Goal: Find specific page/section: Find specific page/section

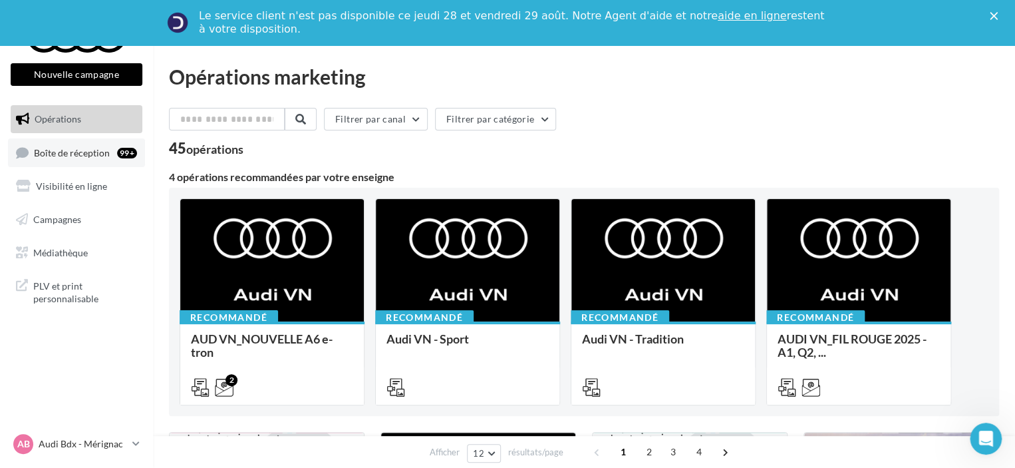
click at [69, 151] on span "Boîte de réception" at bounding box center [72, 151] width 76 height 11
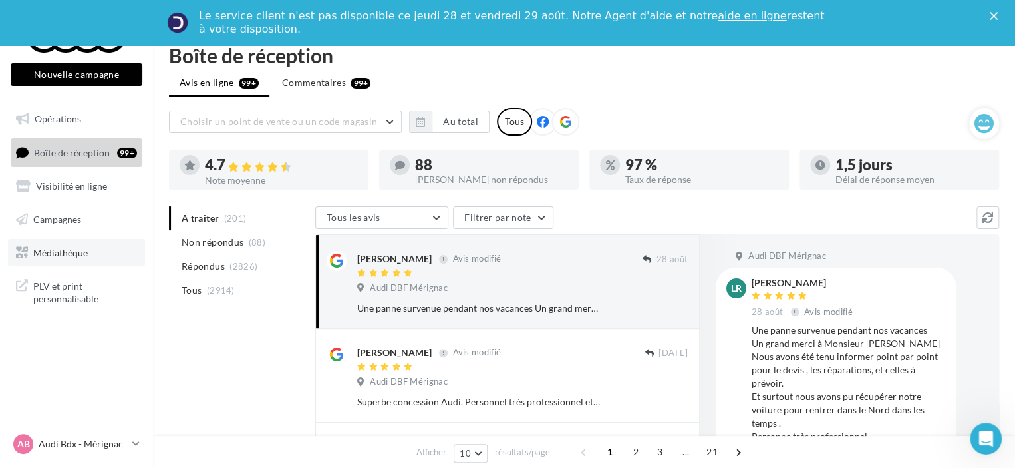
click at [83, 250] on span "Médiathèque" at bounding box center [60, 251] width 55 height 11
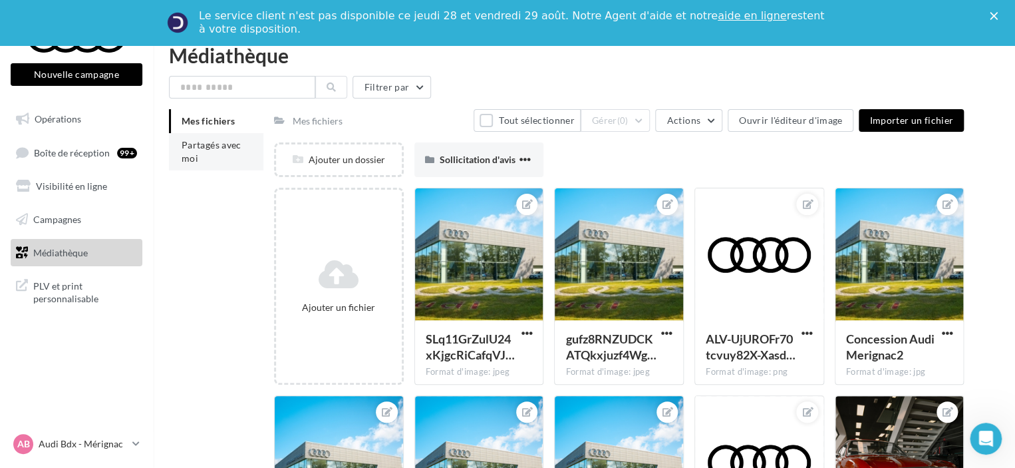
click at [187, 146] on span "Partagés avec moi" at bounding box center [212, 151] width 60 height 25
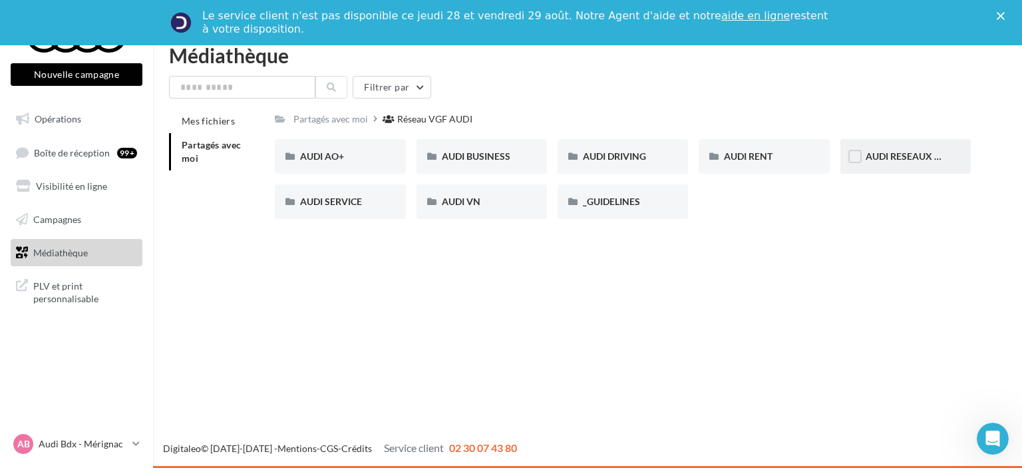
click at [892, 150] on div "AUDI RESEAUX SOCIAUX" at bounding box center [906, 156] width 80 height 13
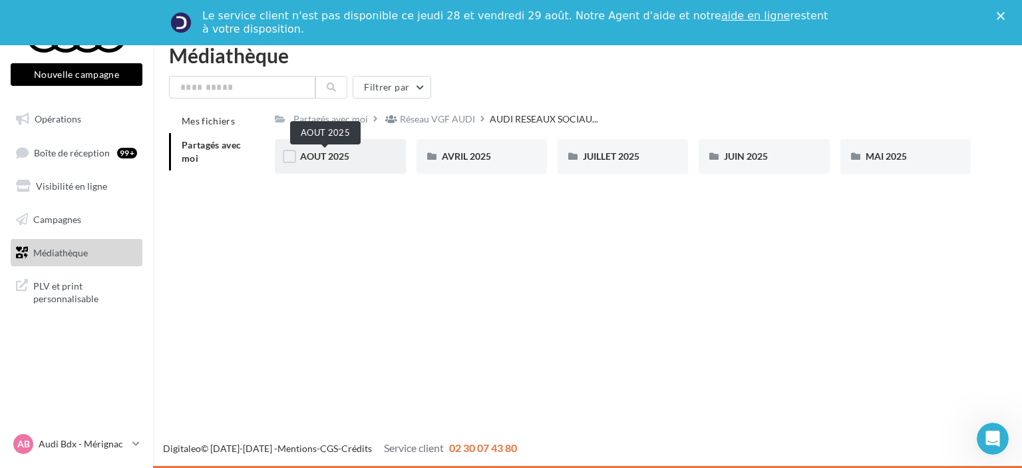
click at [341, 162] on span "AOUT 2025" at bounding box center [324, 155] width 49 height 11
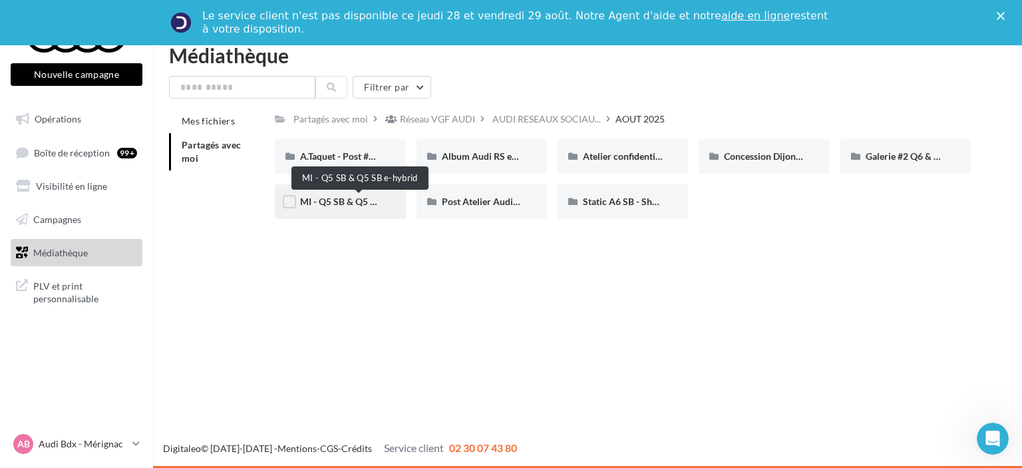
click at [345, 206] on span "MI - Q5 SB & Q5 SB e-hybrid" at bounding box center [359, 201] width 118 height 11
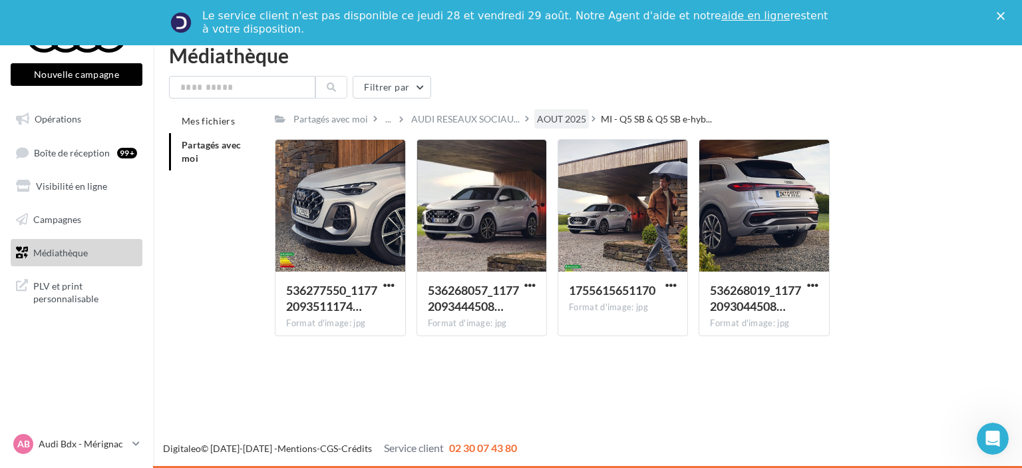
click at [559, 116] on div "AOUT 2025" at bounding box center [561, 118] width 49 height 13
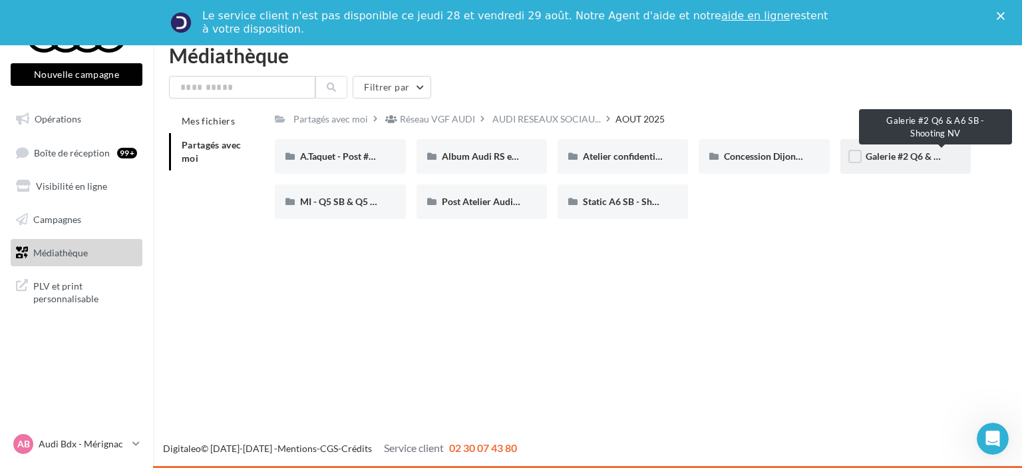
click at [886, 162] on span "Galerie #2 Q6 & A6 SB - Shooting NV" at bounding box center [943, 155] width 154 height 11
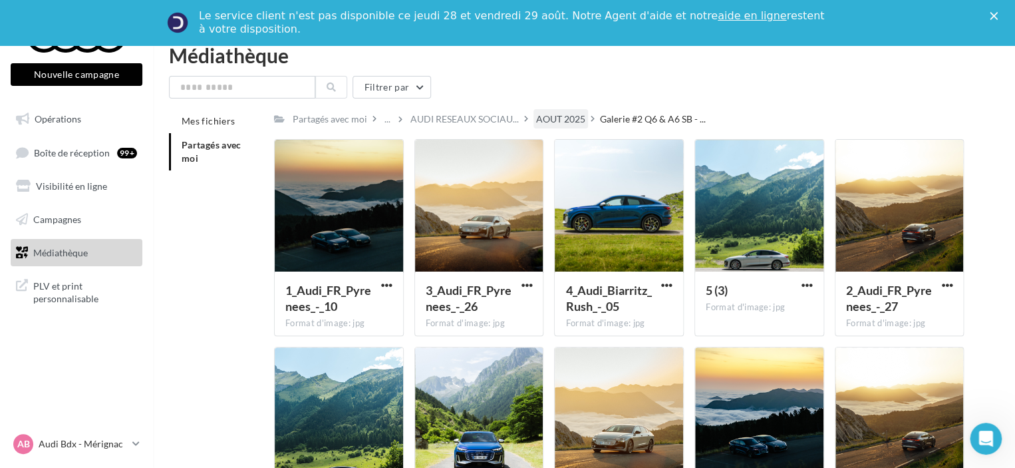
click at [552, 121] on div "AOUT 2025" at bounding box center [560, 118] width 49 height 13
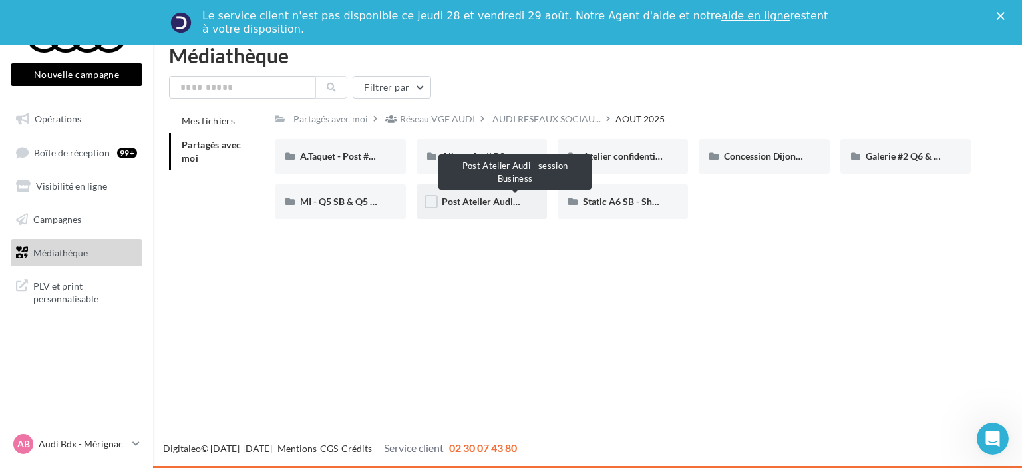
click at [490, 199] on span "Post Atelier Audi - session Business" at bounding box center [515, 201] width 146 height 11
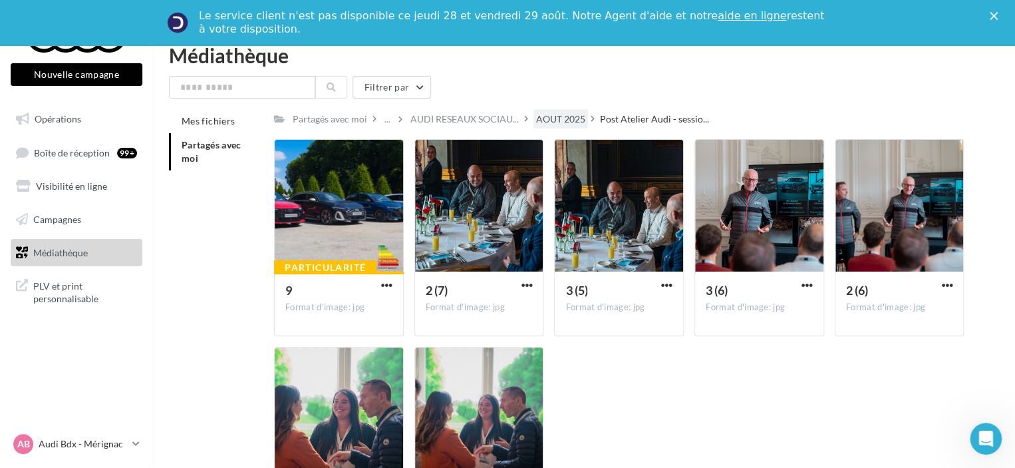
click at [550, 114] on div "AOUT 2025" at bounding box center [560, 118] width 49 height 13
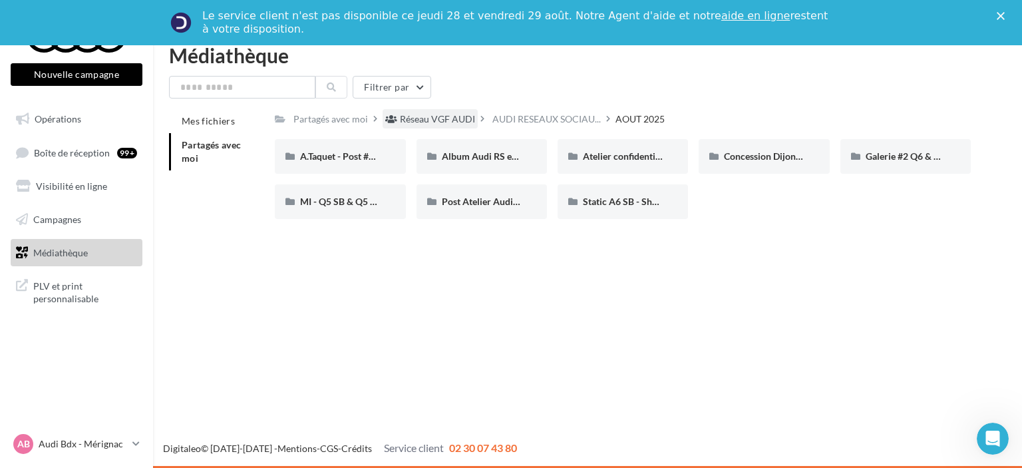
click at [421, 116] on div "Réseau VGF AUDI" at bounding box center [437, 118] width 75 height 13
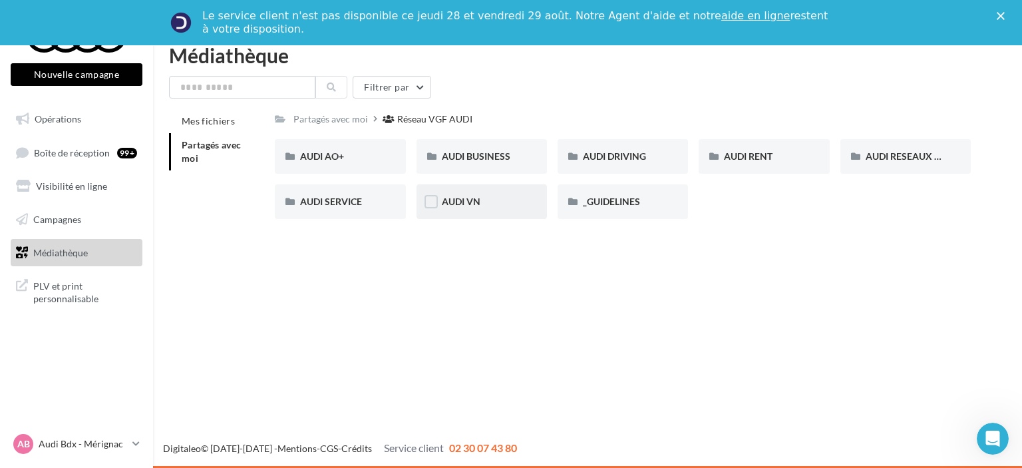
click at [474, 210] on div "AUDI VN" at bounding box center [482, 201] width 130 height 35
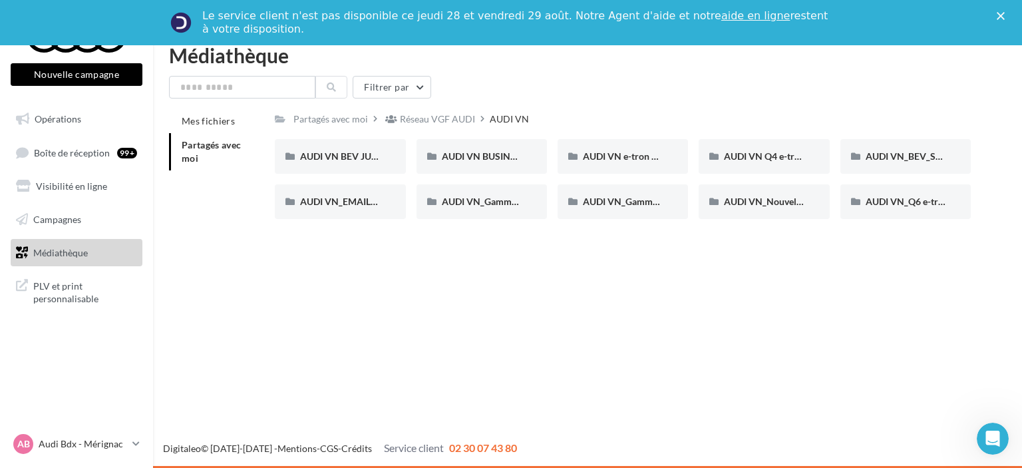
click at [236, 151] on li "Partagés avec moi" at bounding box center [216, 151] width 95 height 37
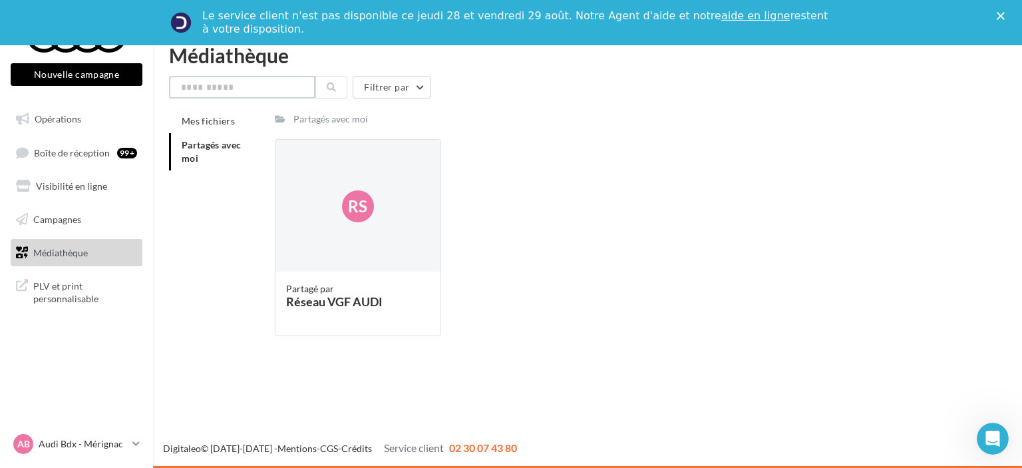
click at [255, 81] on input "text" at bounding box center [242, 87] width 146 height 23
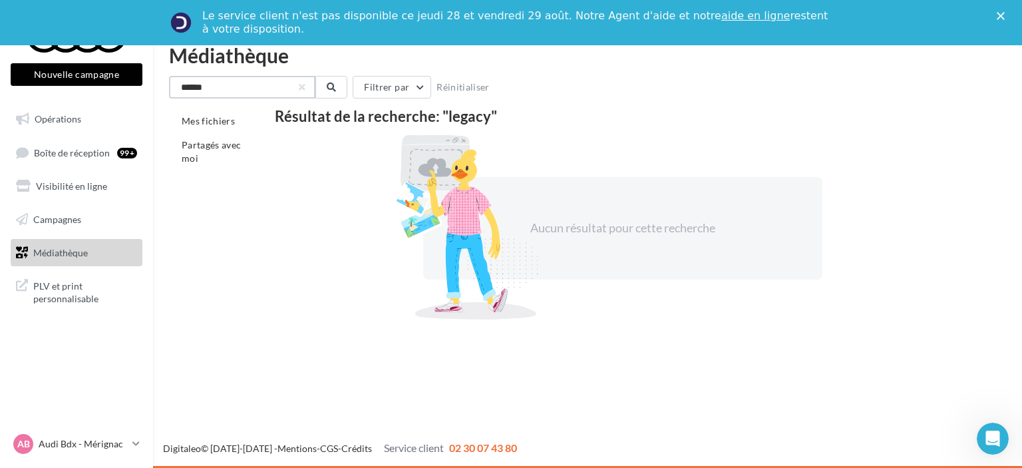
click at [255, 81] on input "******" at bounding box center [242, 87] width 146 height 23
type input "******"
click at [303, 86] on button "button" at bounding box center [301, 87] width 5 height 5
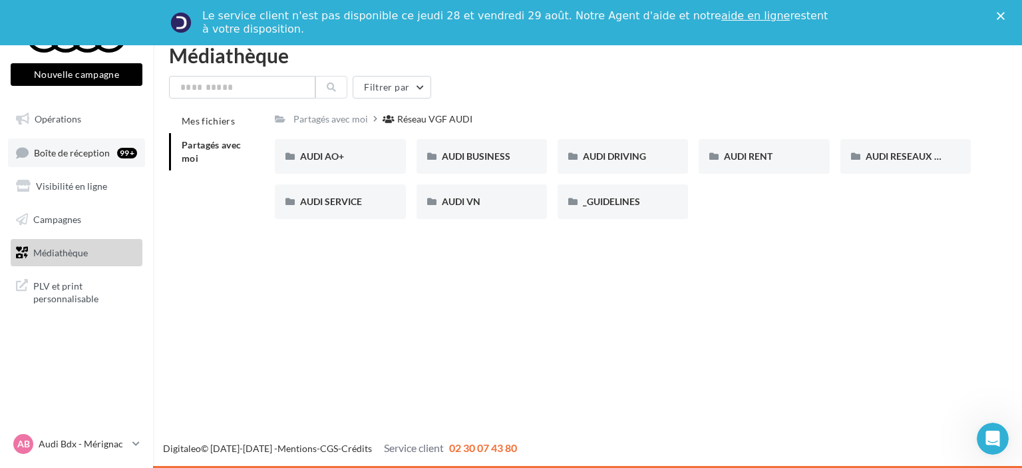
click at [59, 142] on link "Boîte de réception 99+" at bounding box center [76, 152] width 137 height 29
click at [56, 119] on span "Opérations" at bounding box center [58, 118] width 47 height 11
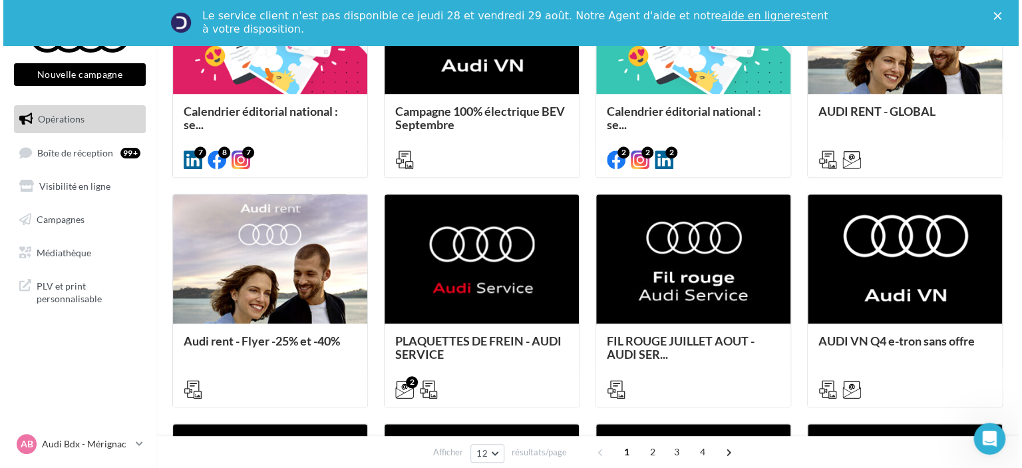
scroll to position [468, 0]
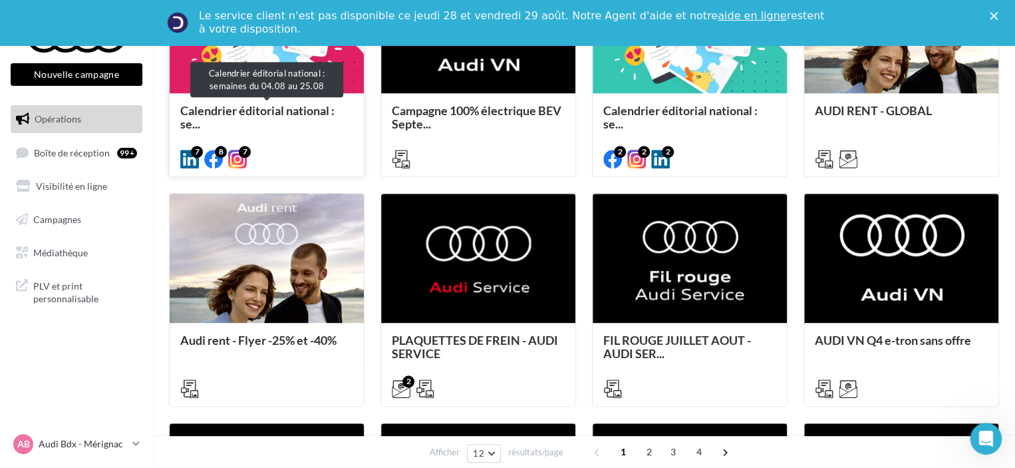
click at [253, 110] on span "Calendrier éditorial national : se..." at bounding box center [257, 117] width 154 height 28
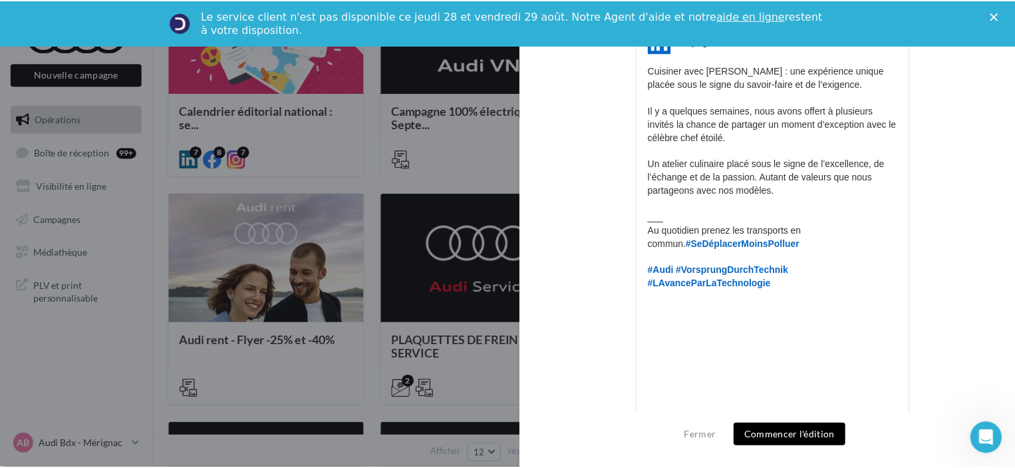
scroll to position [301, 0]
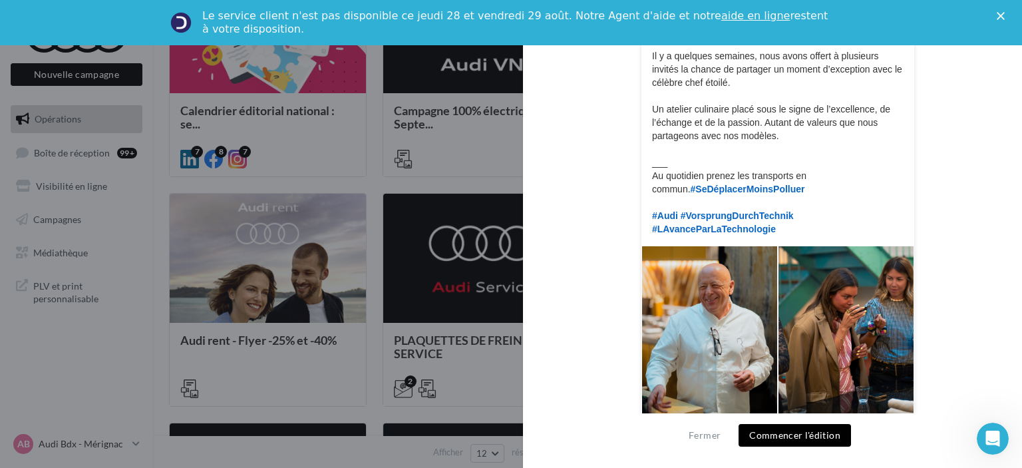
click at [334, 226] on div at bounding box center [511, 234] width 1022 height 468
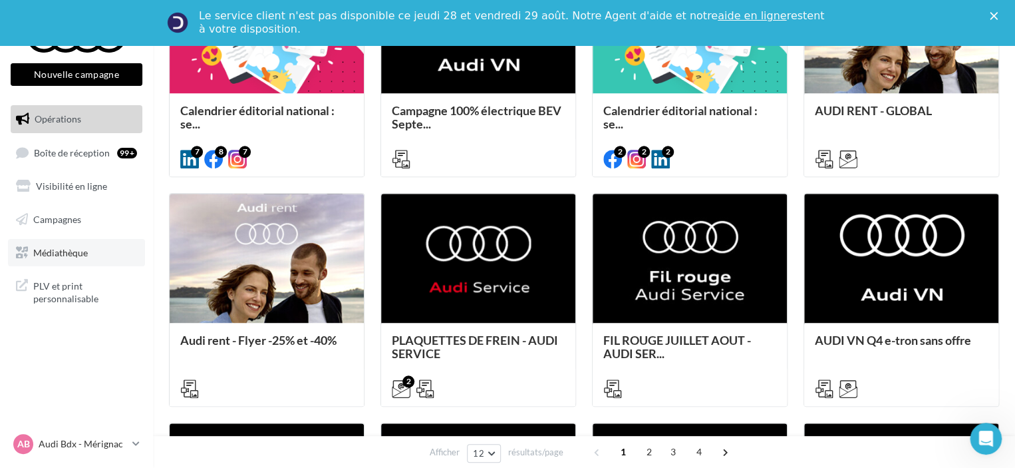
click at [59, 248] on span "Médiathèque" at bounding box center [60, 251] width 55 height 11
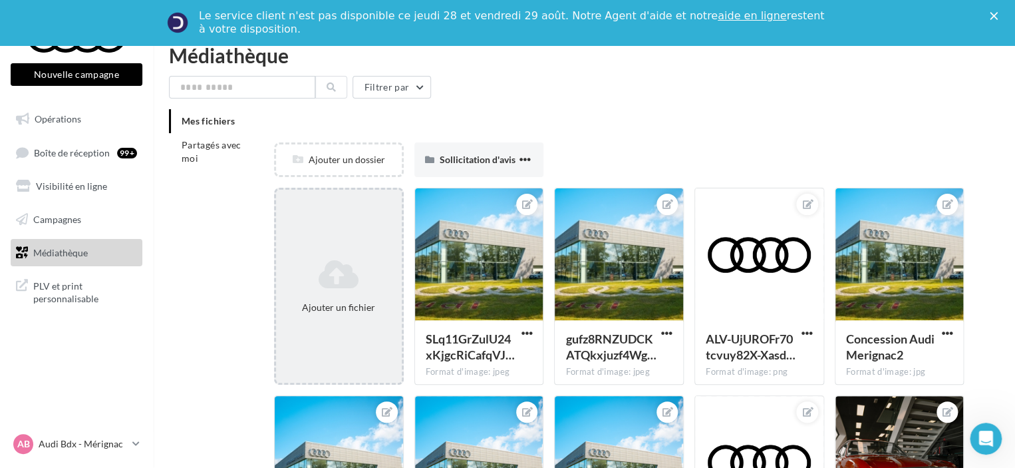
scroll to position [214, 0]
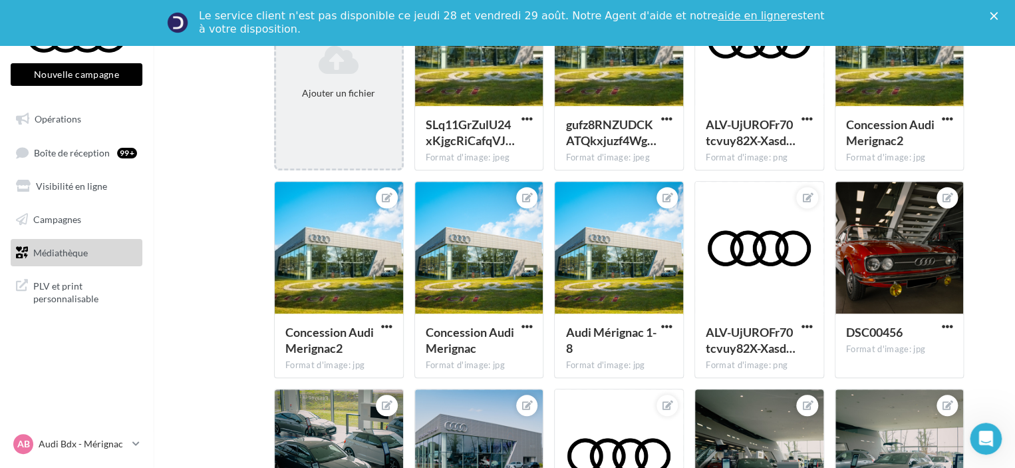
click at [276, 254] on div at bounding box center [339, 248] width 128 height 133
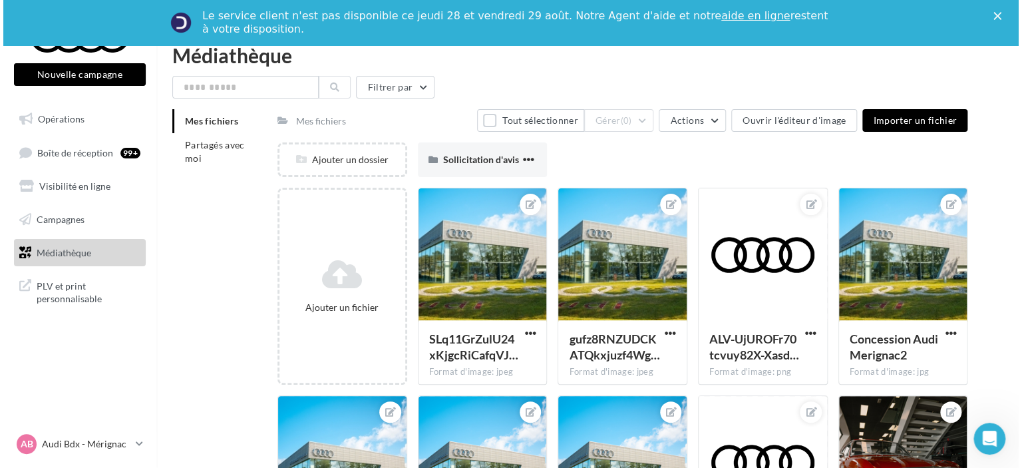
scroll to position [0, 0]
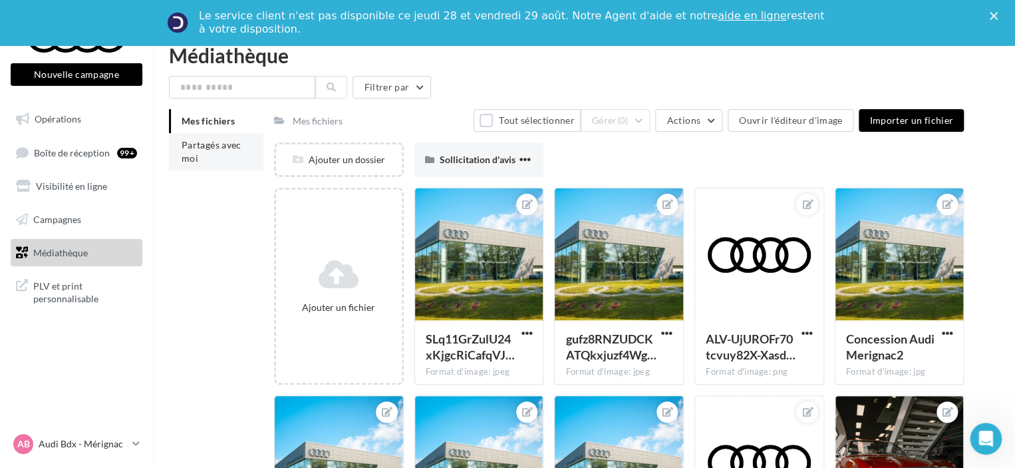
click at [206, 154] on li "Partagés avec moi" at bounding box center [216, 151] width 94 height 37
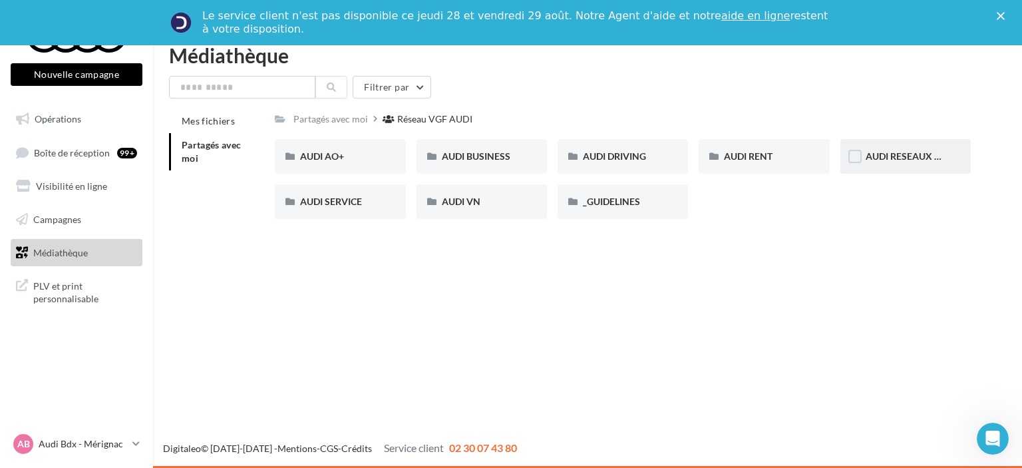
click at [903, 162] on div "AUDI RESEAUX SOCIAUX" at bounding box center [906, 156] width 80 height 13
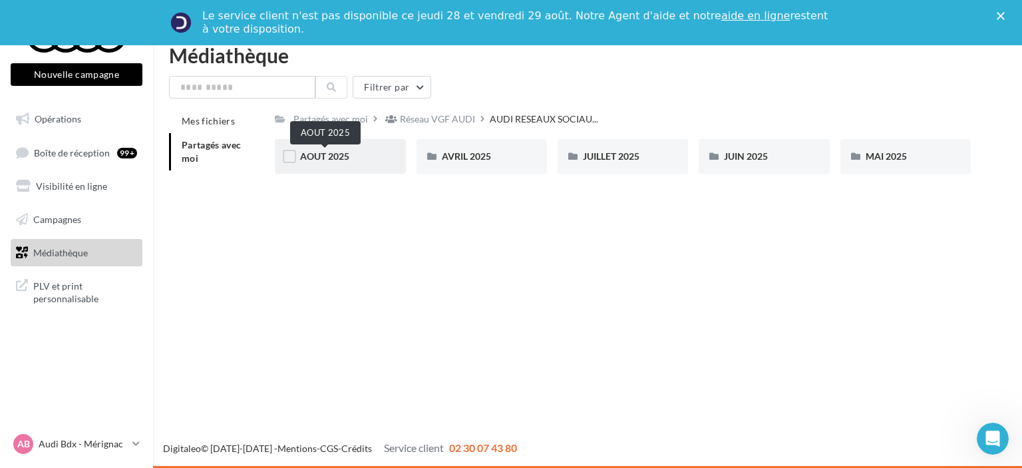
click at [338, 156] on span "AOUT 2025" at bounding box center [324, 155] width 49 height 11
